Goal: Task Accomplishment & Management: Use online tool/utility

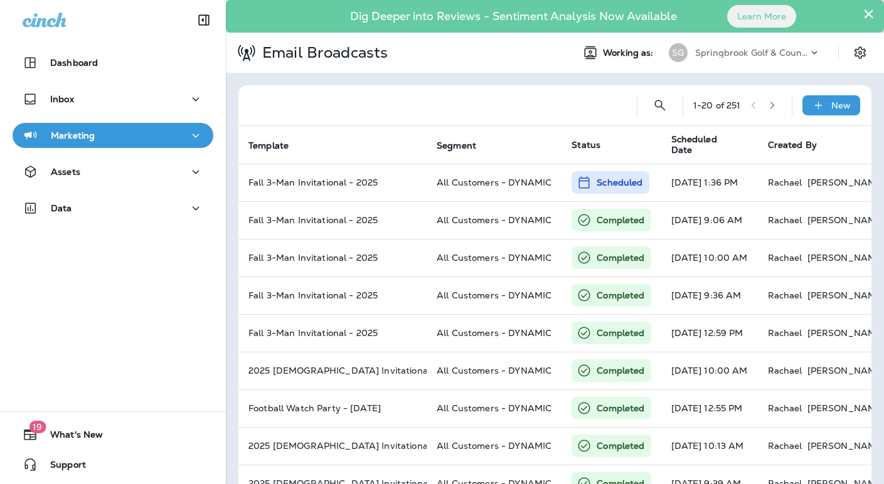
click at [695, 61] on div "Springbrook Golf & Country Club" at bounding box center [751, 52] width 113 height 19
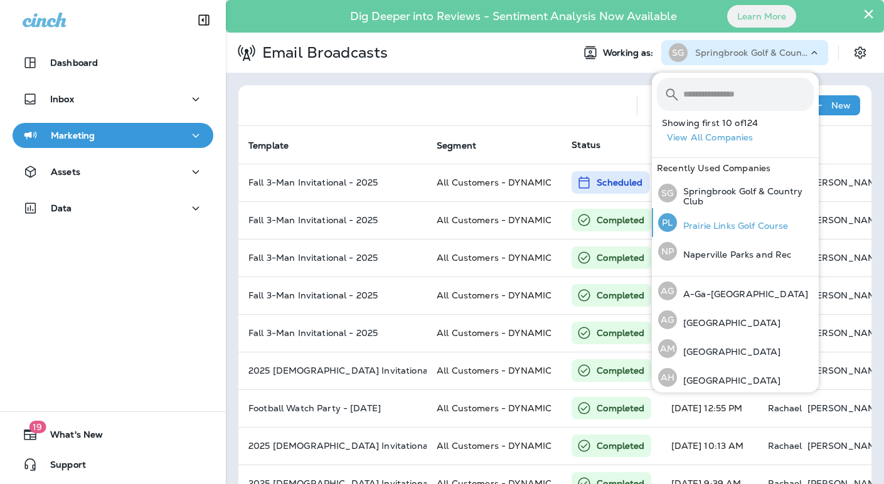
click at [698, 223] on p "Prairie Links Golf Course" at bounding box center [733, 226] width 112 height 10
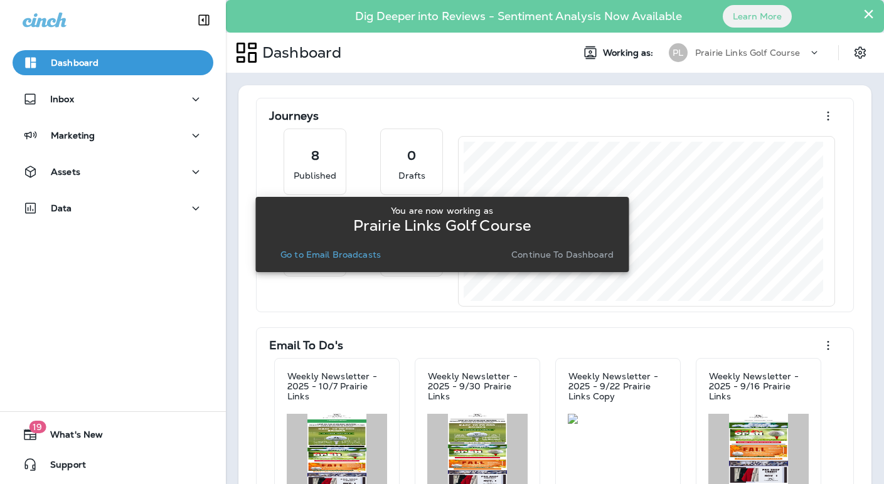
click at [358, 253] on p "Go to Email Broadcasts" at bounding box center [330, 255] width 100 height 10
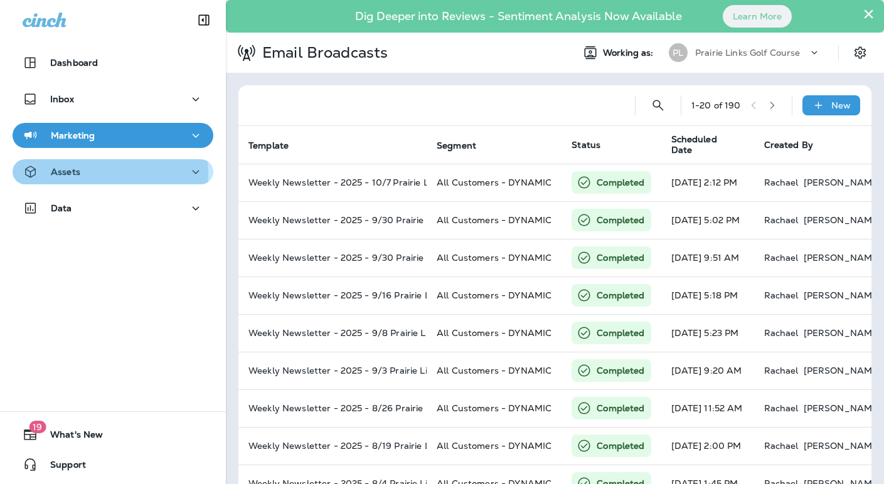
click at [87, 174] on div "Assets" at bounding box center [113, 172] width 181 height 16
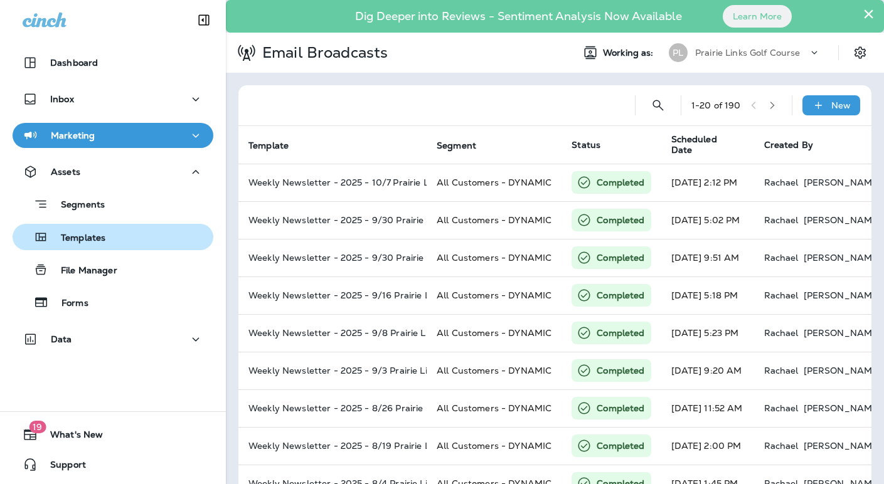
click at [98, 231] on div "Templates" at bounding box center [62, 237] width 88 height 19
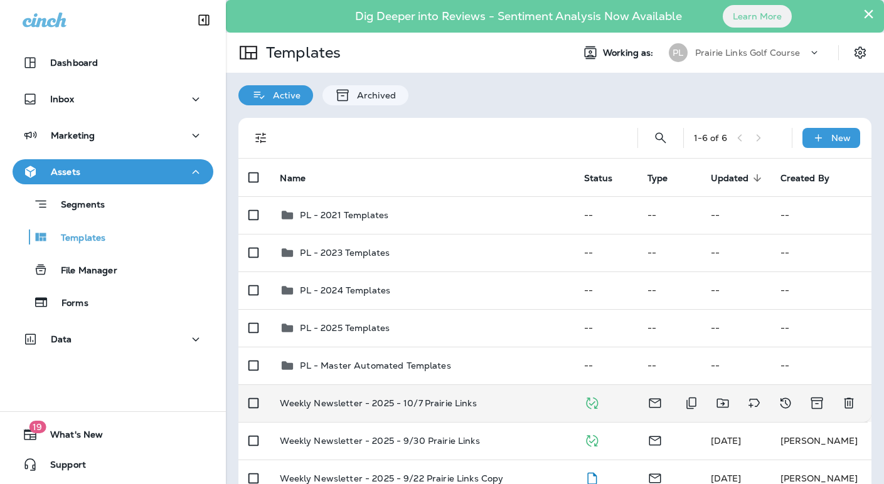
click at [427, 396] on td "Weekly Newsletter - 2025 - 10/7 Prairie Links" at bounding box center [422, 404] width 304 height 38
